Goal: Task Accomplishment & Management: Use online tool/utility

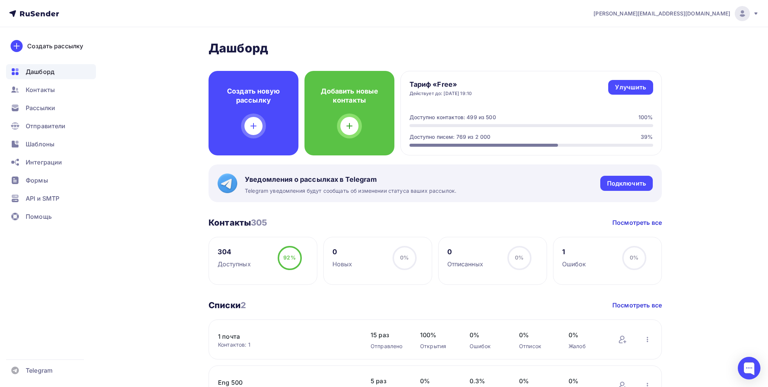
scroll to position [302, 0]
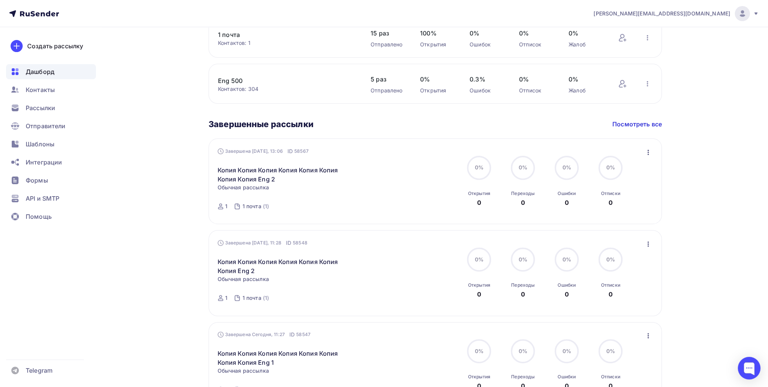
click at [645, 150] on icon "button" at bounding box center [647, 152] width 9 height 9
click at [630, 201] on div "Копировать в новую" at bounding box center [612, 201] width 77 height 9
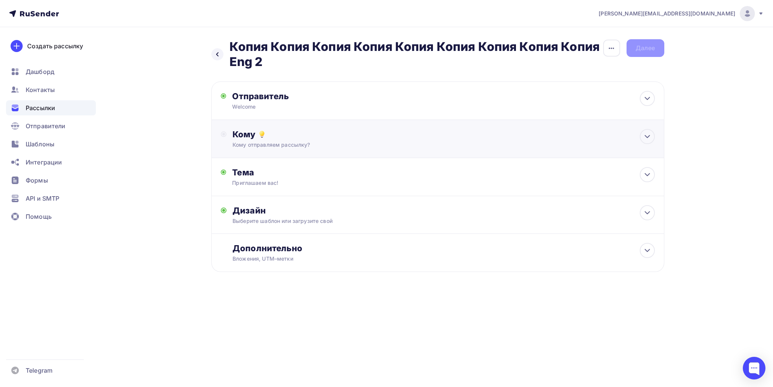
click at [358, 149] on div "Кому Кому отправляем рассылку? Списки получателей Выберите список Все списки id…" at bounding box center [437, 139] width 453 height 38
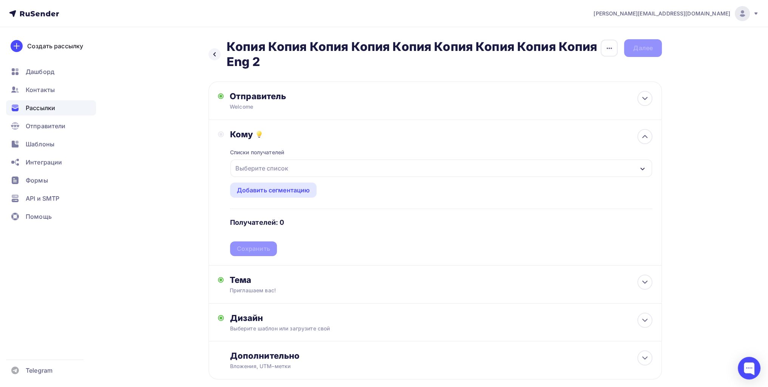
click at [285, 171] on div "Выберите список" at bounding box center [261, 169] width 59 height 14
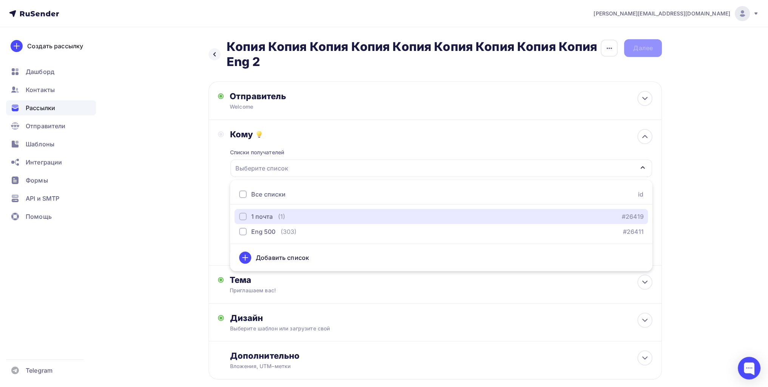
drag, startPoint x: 280, startPoint y: 213, endPoint x: 204, endPoint y: 234, distance: 78.9
click at [279, 213] on div "(1)" at bounding box center [281, 216] width 7 height 9
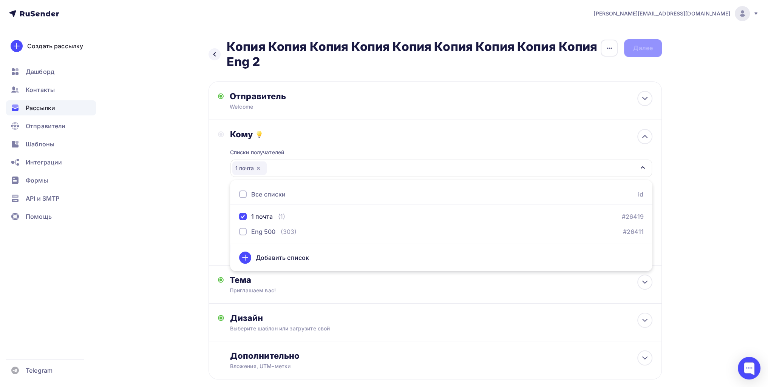
click at [164, 245] on div "Назад Копия Копия Копия Копия Копия Копия Копия Копия Копия Eng 2 Копия Копия К…" at bounding box center [383, 227] width 619 height 401
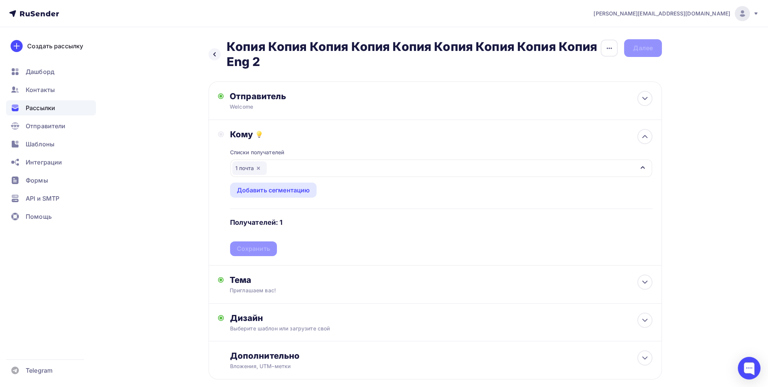
click at [281, 253] on div "Списки получателей 1 почта Все списки id 1 почта (1) #26419 Eng 500 (303) #2641…" at bounding box center [441, 198] width 422 height 117
click at [266, 250] on div "Сохранить" at bounding box center [253, 249] width 33 height 9
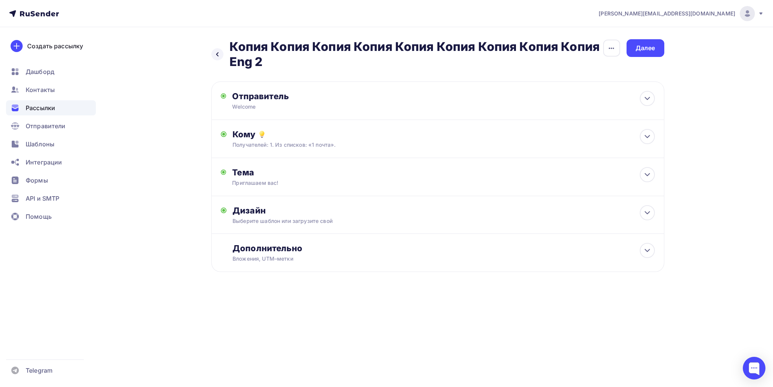
click at [650, 60] on div "Назад Копия Копия Копия Копия Копия Копия Копия Копия Копия Eng 2 Копия Копия К…" at bounding box center [437, 54] width 453 height 30
click at [648, 50] on div "Далее" at bounding box center [646, 48] width 20 height 9
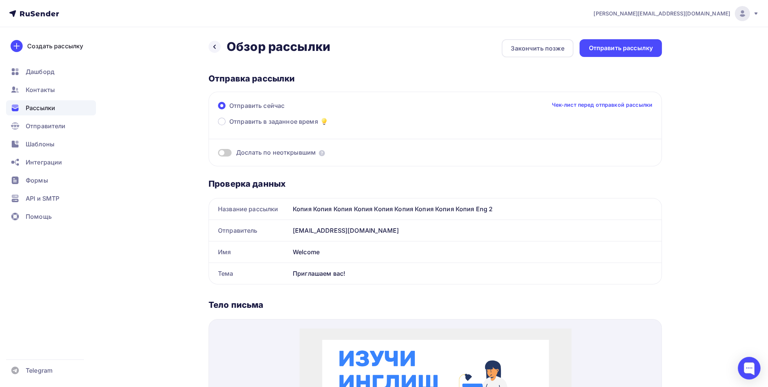
click at [615, 62] on div "Назад Обзор рассылки Обзор рассылки Закончить позже Отправить рассылку Отправка…" at bounding box center [434, 345] width 453 height 613
click at [613, 46] on div "Отправить рассылку" at bounding box center [620, 48] width 64 height 9
